Goal: Information Seeking & Learning: Check status

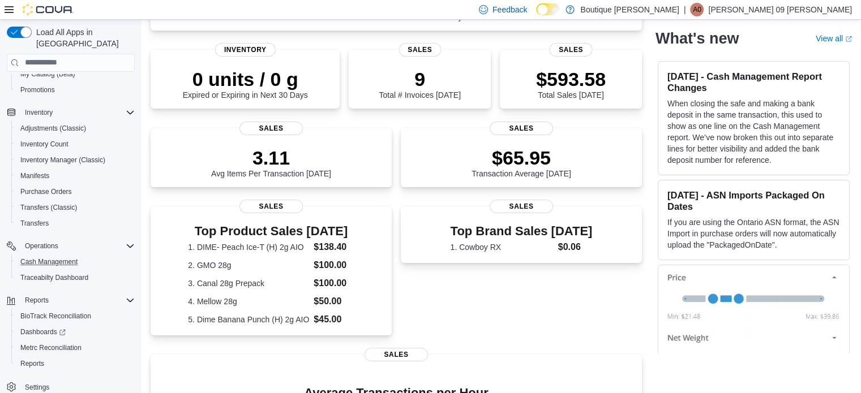
scroll to position [226, 0]
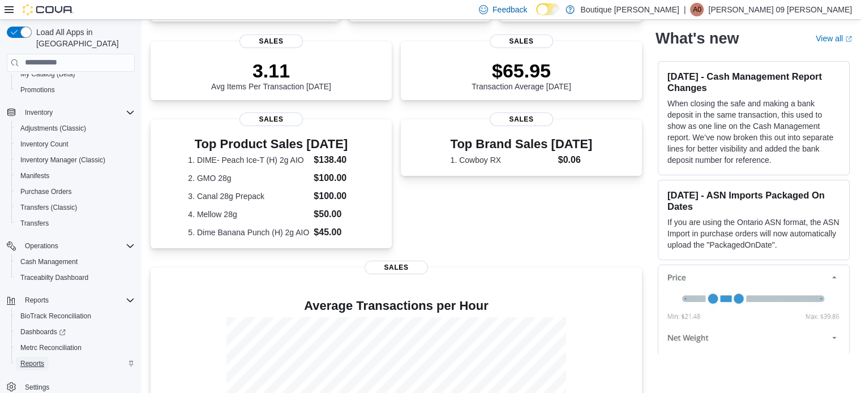
click at [43, 360] on span "Reports" at bounding box center [32, 364] width 24 height 9
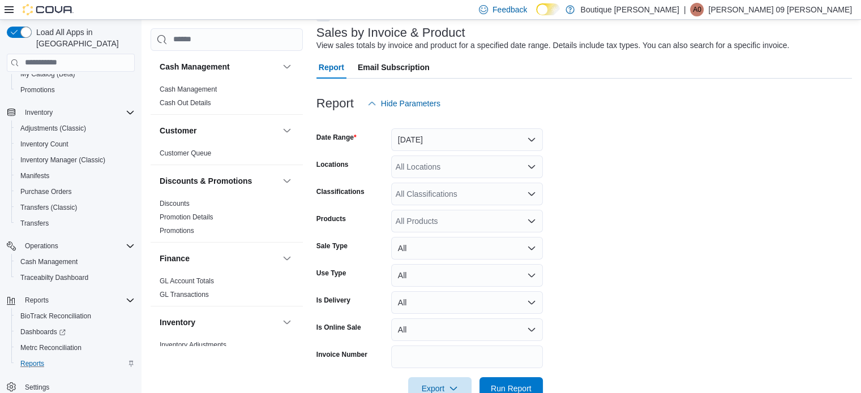
scroll to position [96, 0]
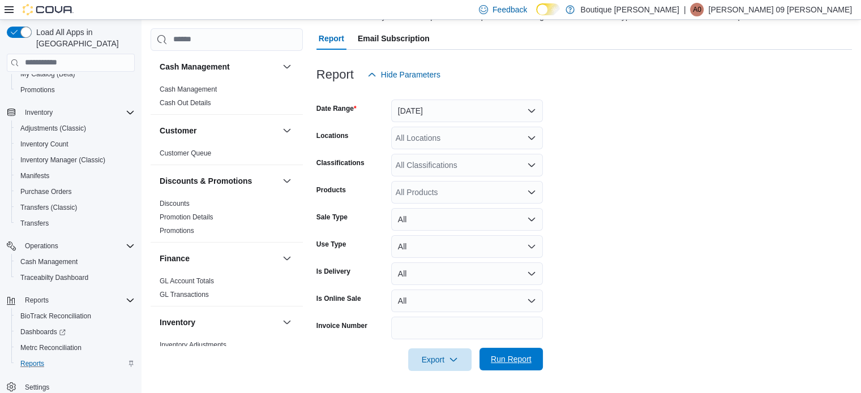
click at [509, 362] on span "Run Report" at bounding box center [511, 359] width 41 height 11
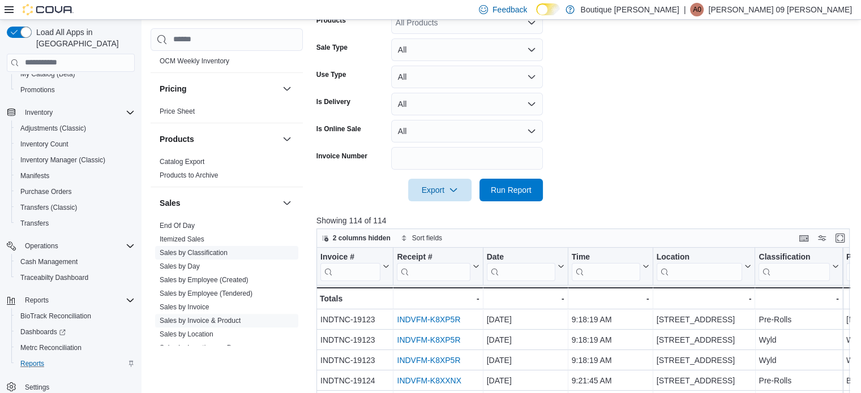
scroll to position [566, 0]
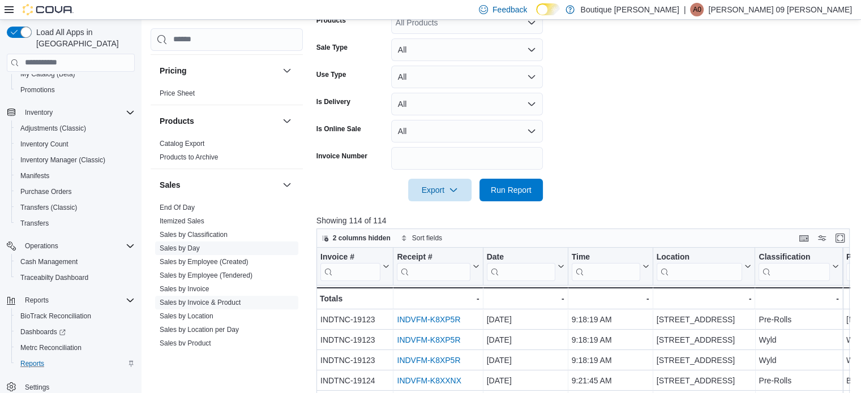
click at [191, 253] on span "Sales by Day" at bounding box center [226, 249] width 143 height 14
click at [204, 250] on span "Sales by Day" at bounding box center [226, 249] width 143 height 14
click at [183, 245] on link "Sales by Day" at bounding box center [180, 249] width 40 height 8
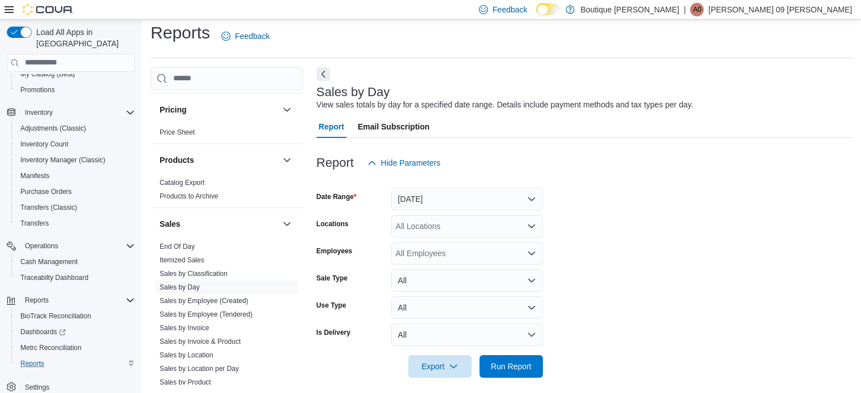
scroll to position [14, 0]
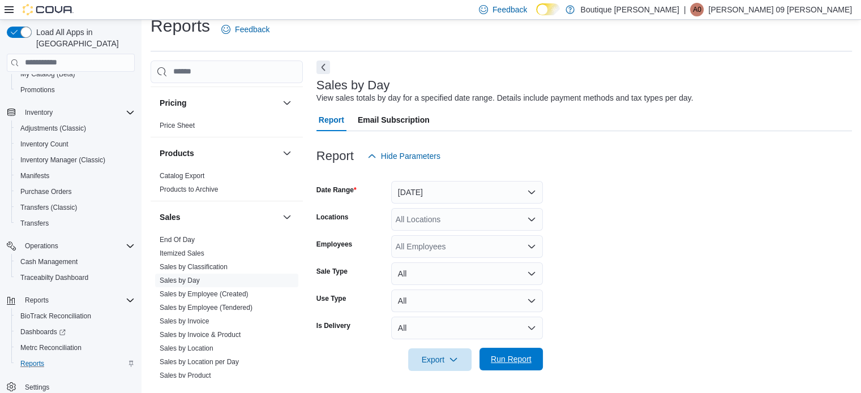
click at [517, 363] on span "Run Report" at bounding box center [511, 359] width 41 height 11
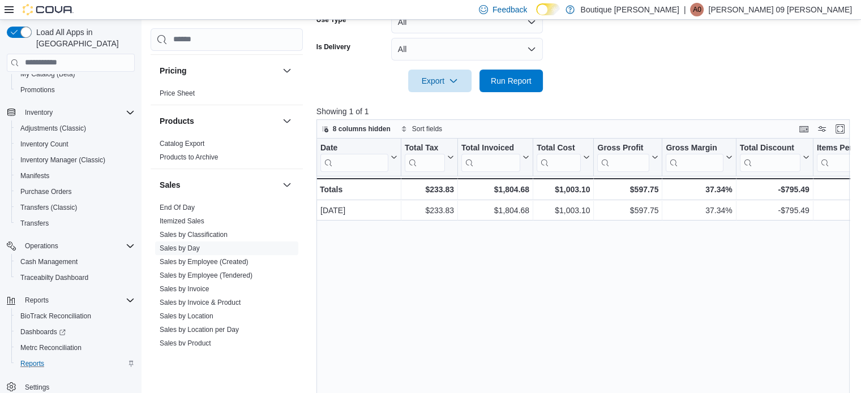
scroll to position [343, 0]
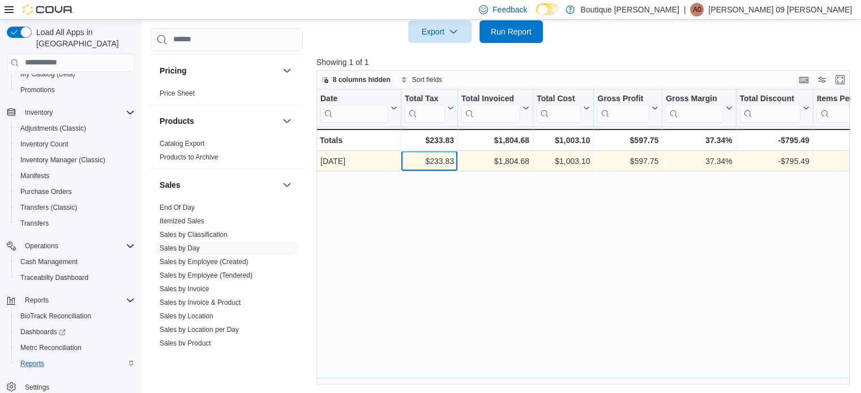
click at [442, 162] on div "$233.83" at bounding box center [429, 162] width 49 height 14
copy div "233.83"
click at [512, 160] on div "$1,804.68" at bounding box center [495, 162] width 68 height 14
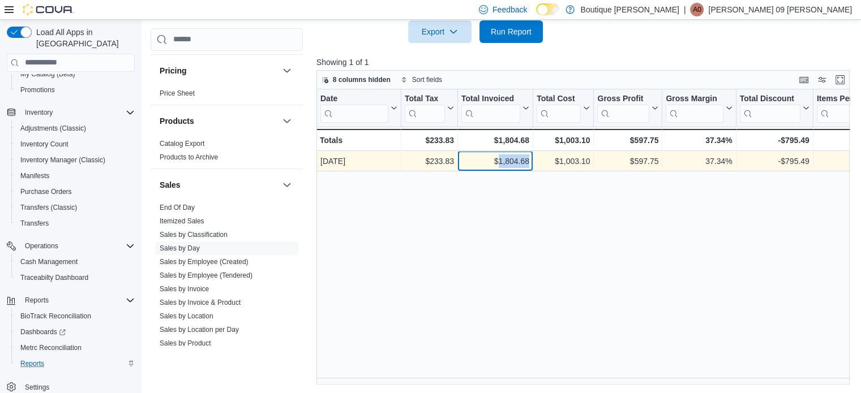
copy div "1,804.68"
